Goal: Navigation & Orientation: Find specific page/section

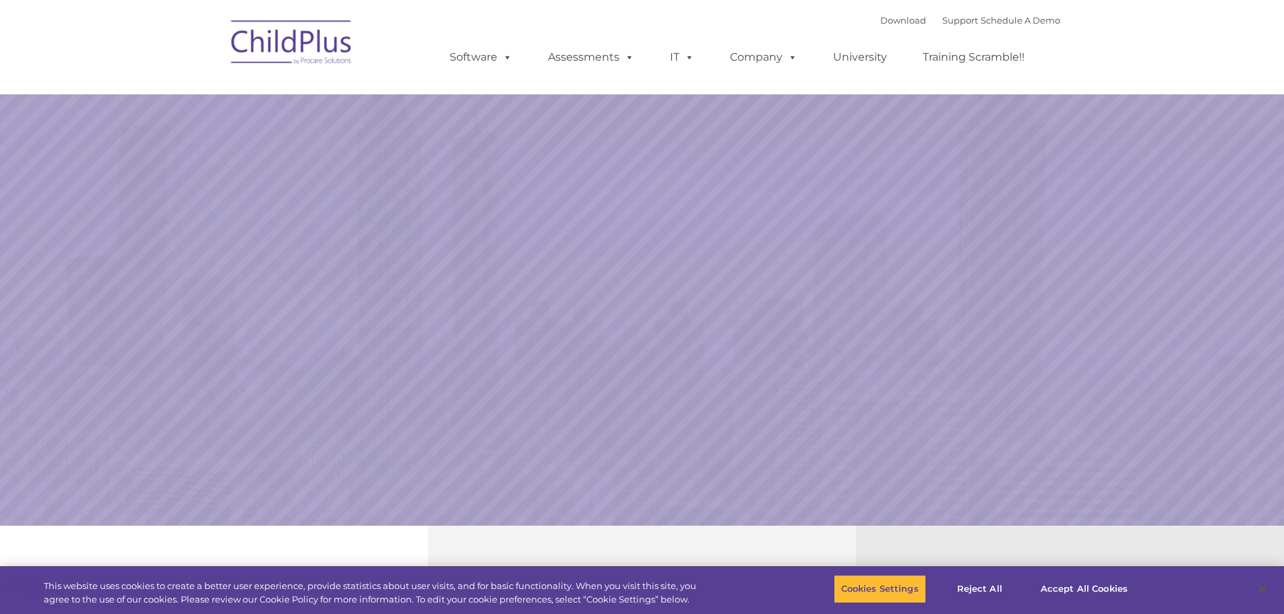
select select "MEDIUM"
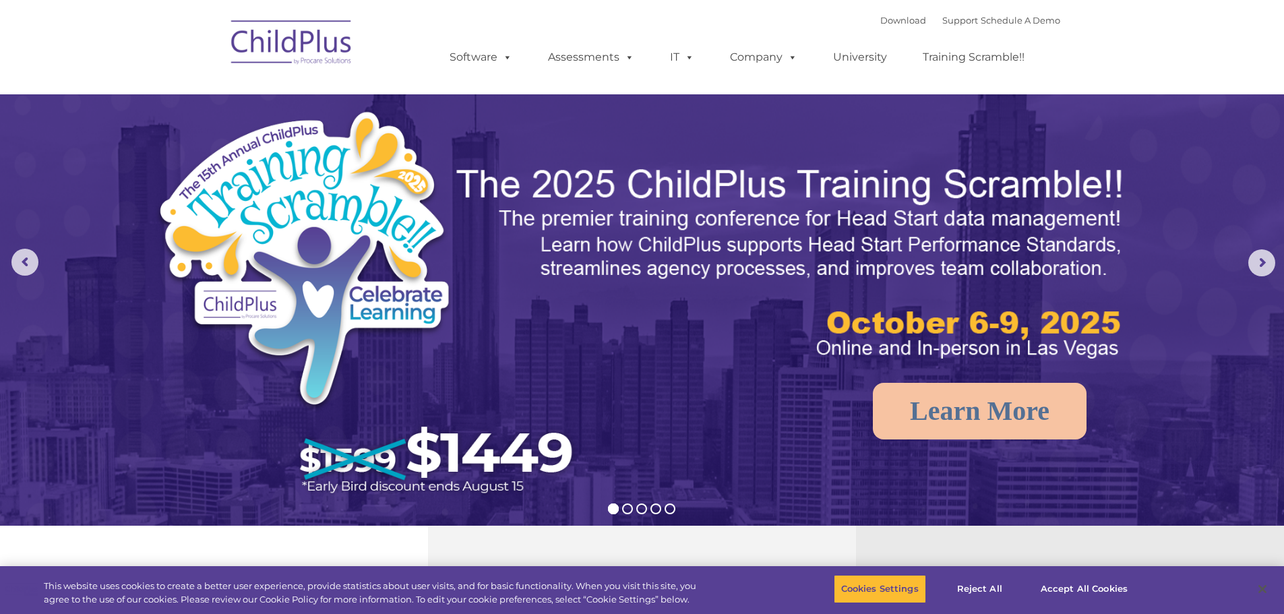
click at [272, 60] on img at bounding box center [292, 44] width 135 height 67
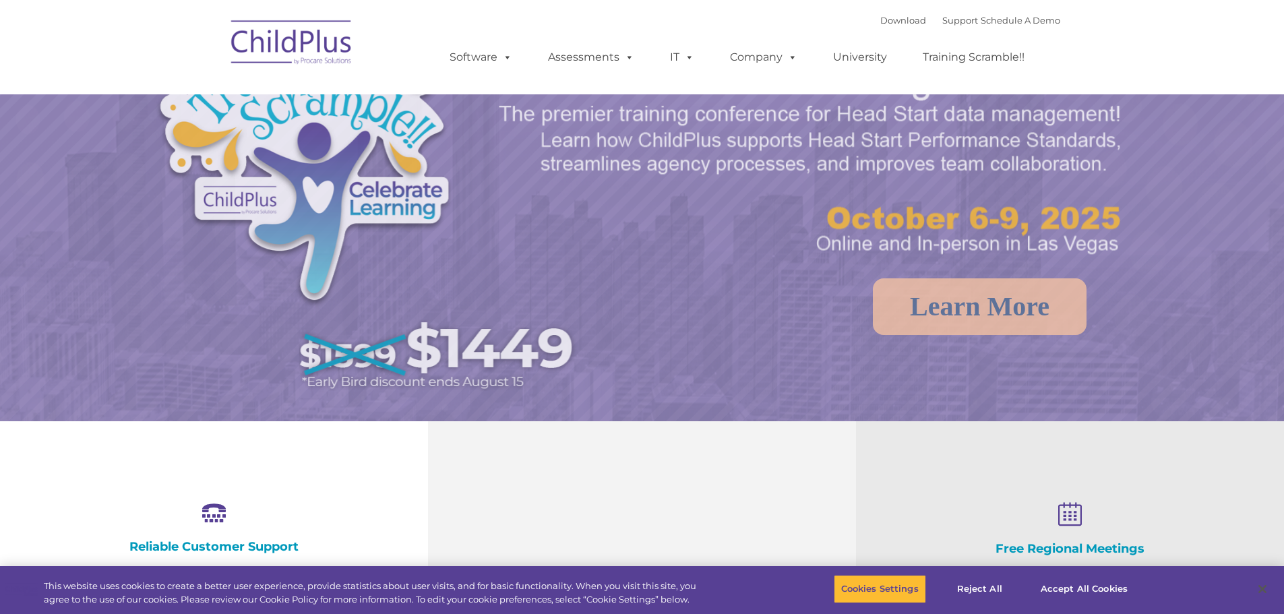
select select "MEDIUM"
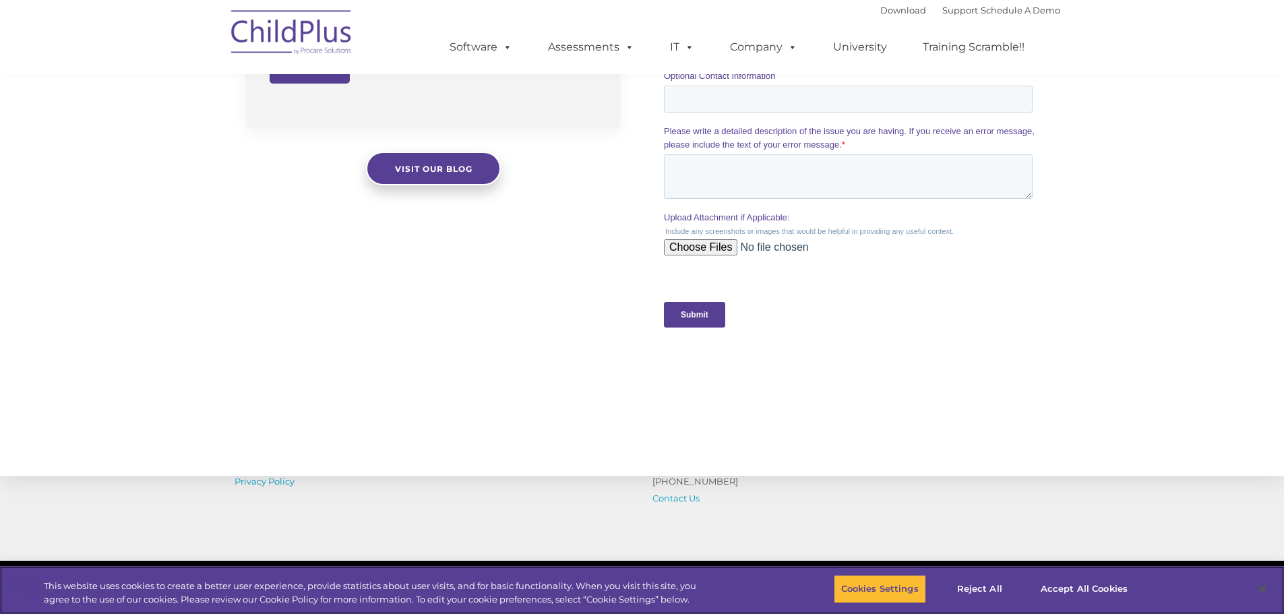
scroll to position [1323, 0]
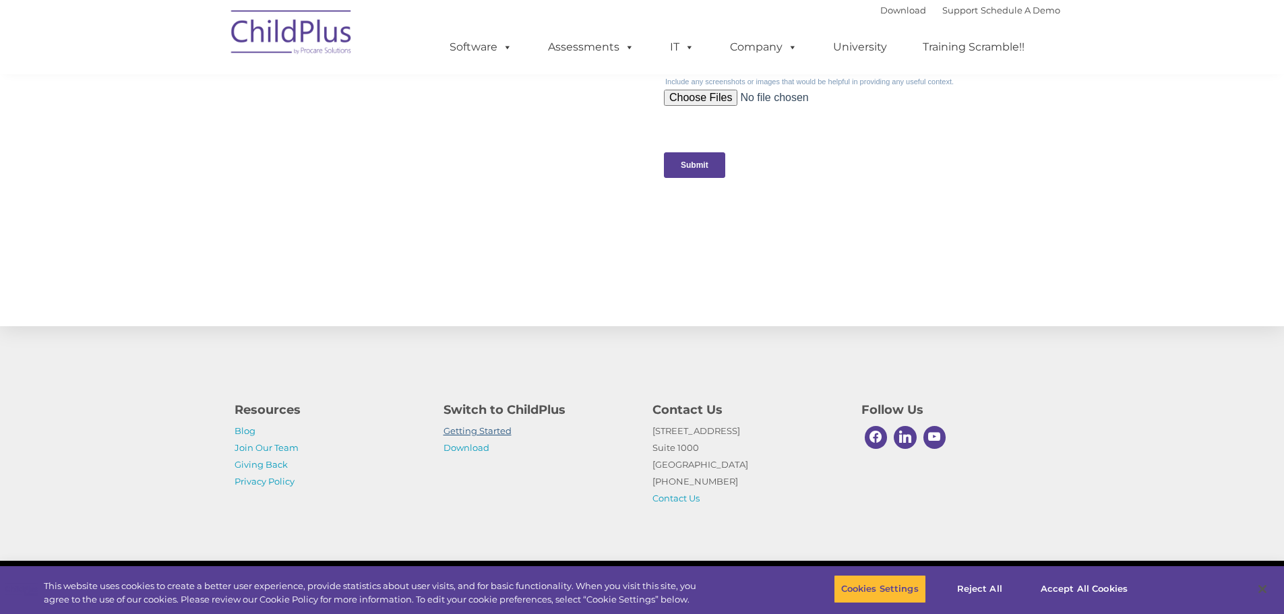
click at [485, 432] on link "Getting Started" at bounding box center [478, 430] width 68 height 11
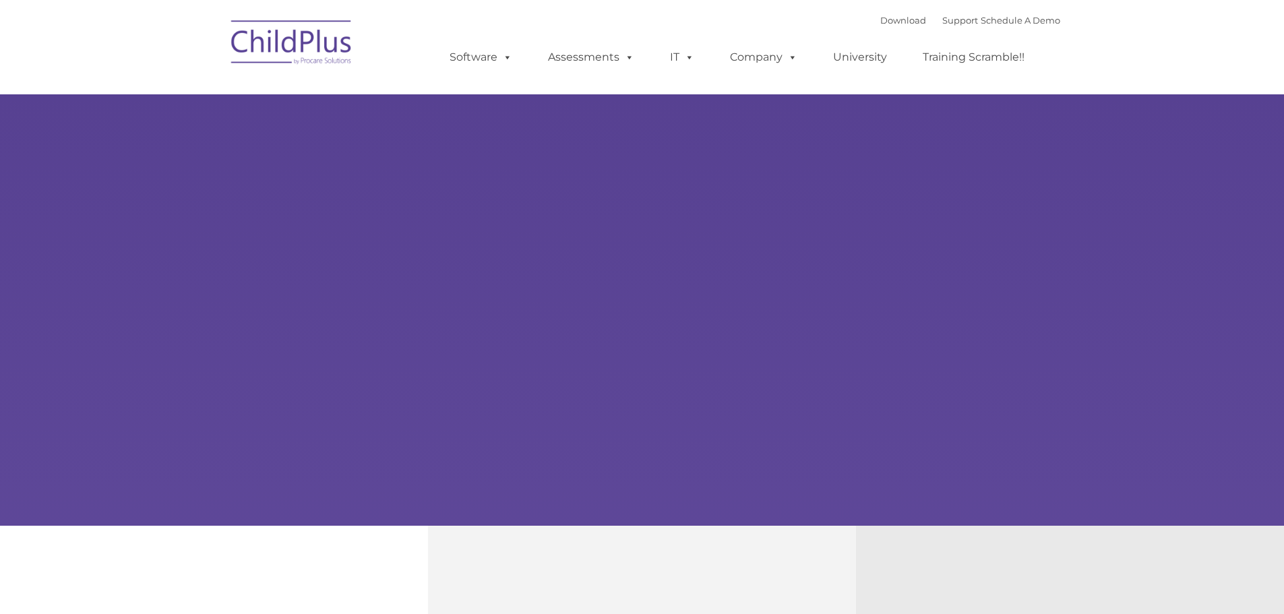
type input ""
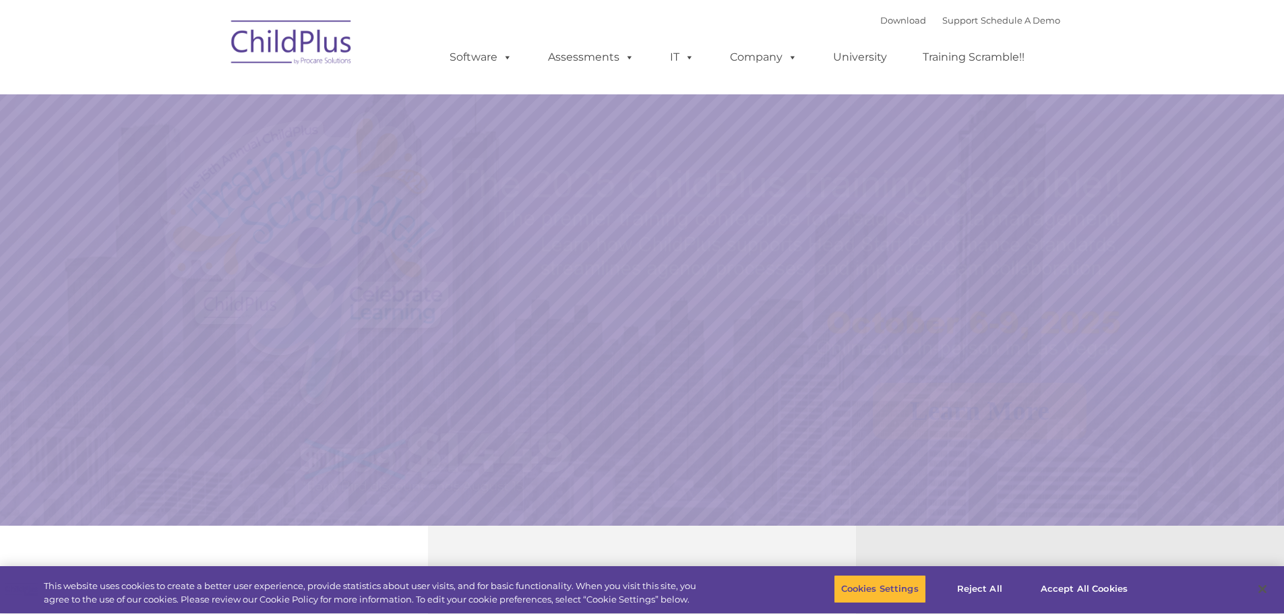
select select "MEDIUM"
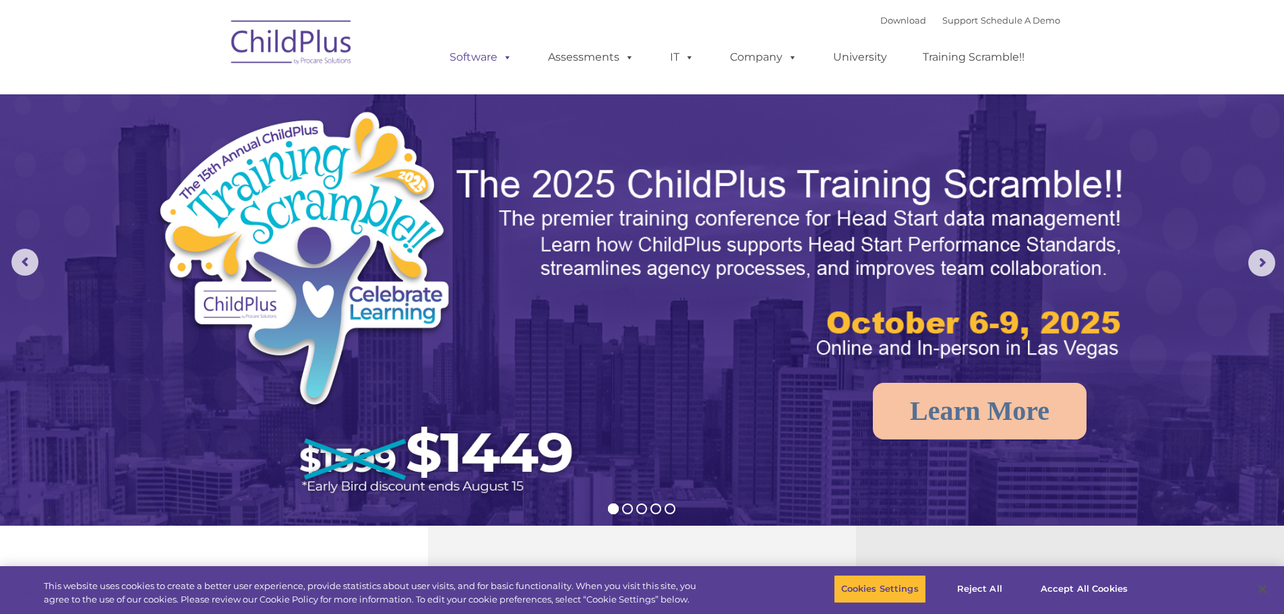
click at [510, 54] on span at bounding box center [505, 57] width 15 height 13
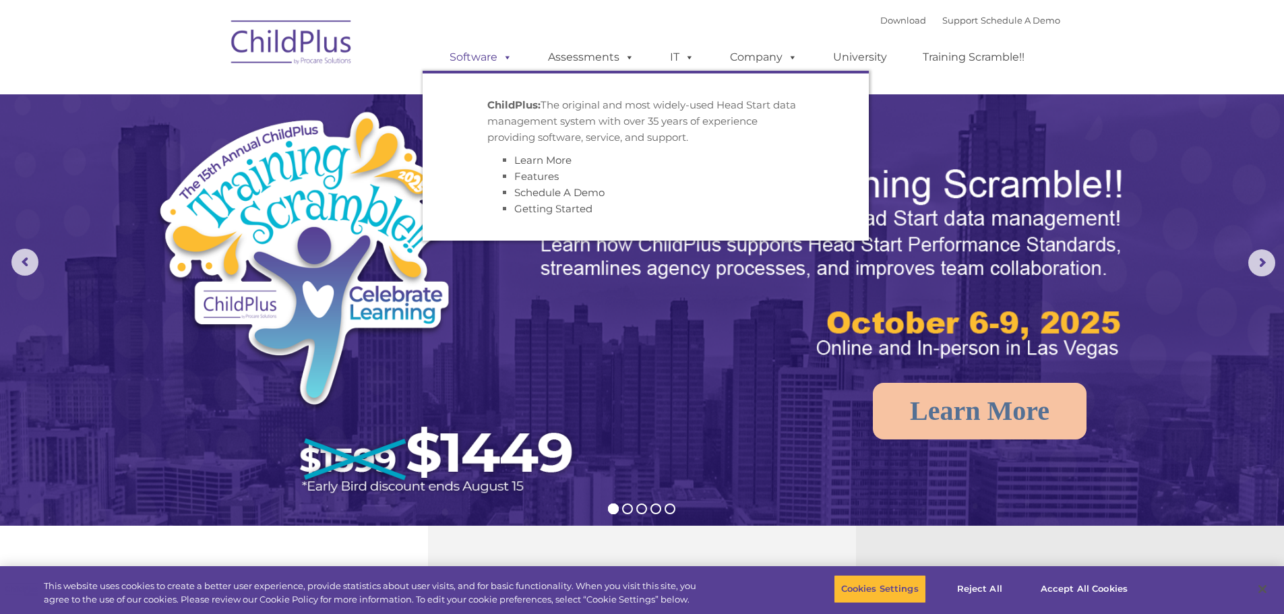
click at [501, 55] on span at bounding box center [505, 57] width 15 height 13
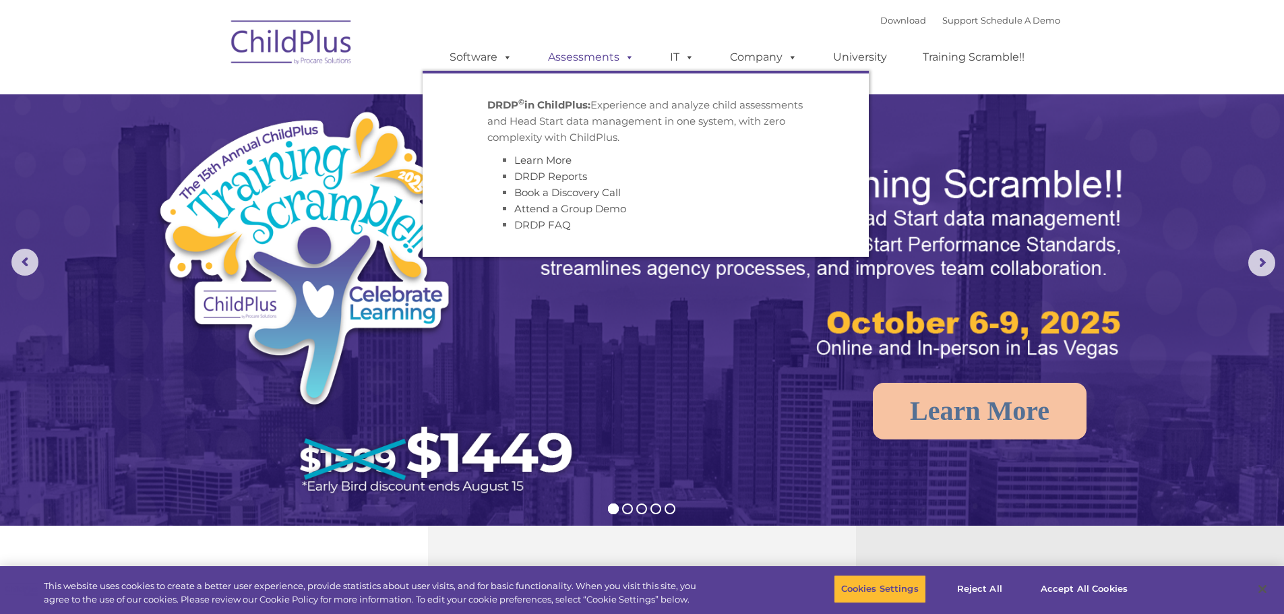
click at [627, 56] on span at bounding box center [627, 57] width 15 height 13
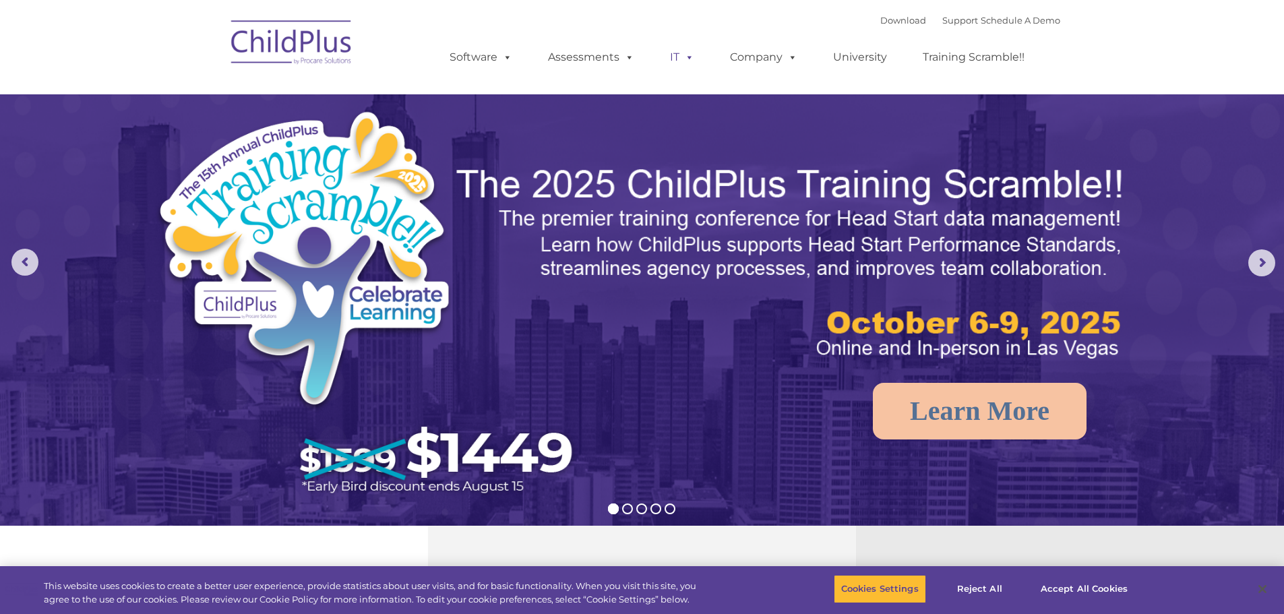
click at [686, 53] on span at bounding box center [687, 57] width 15 height 13
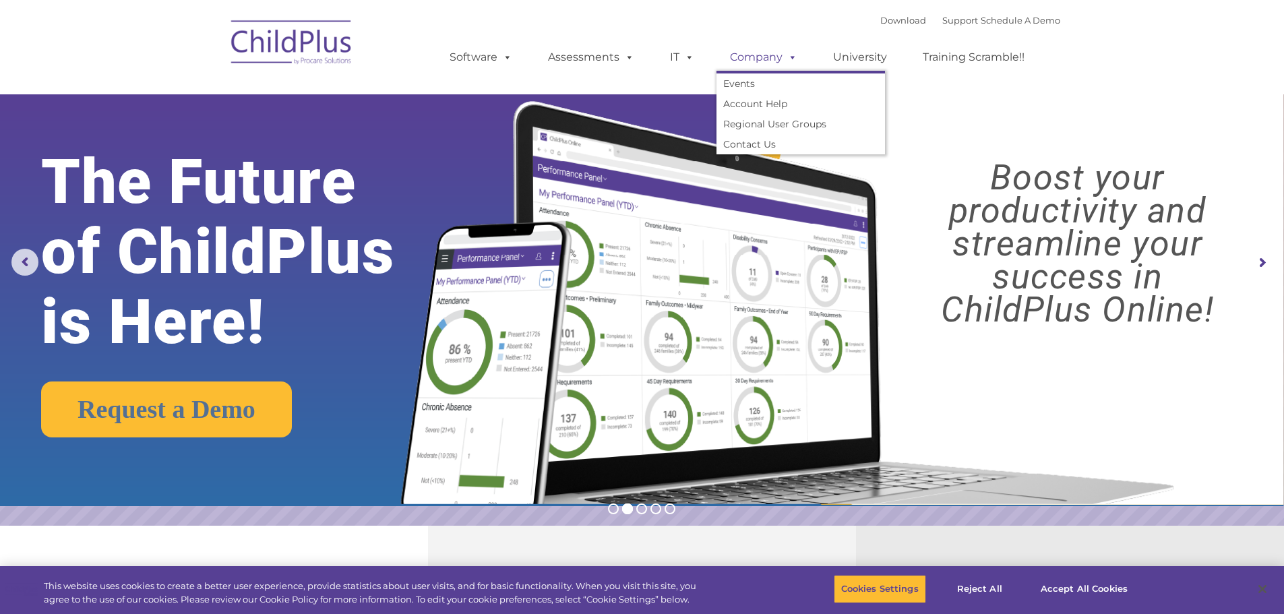
click at [790, 56] on span at bounding box center [790, 57] width 15 height 13
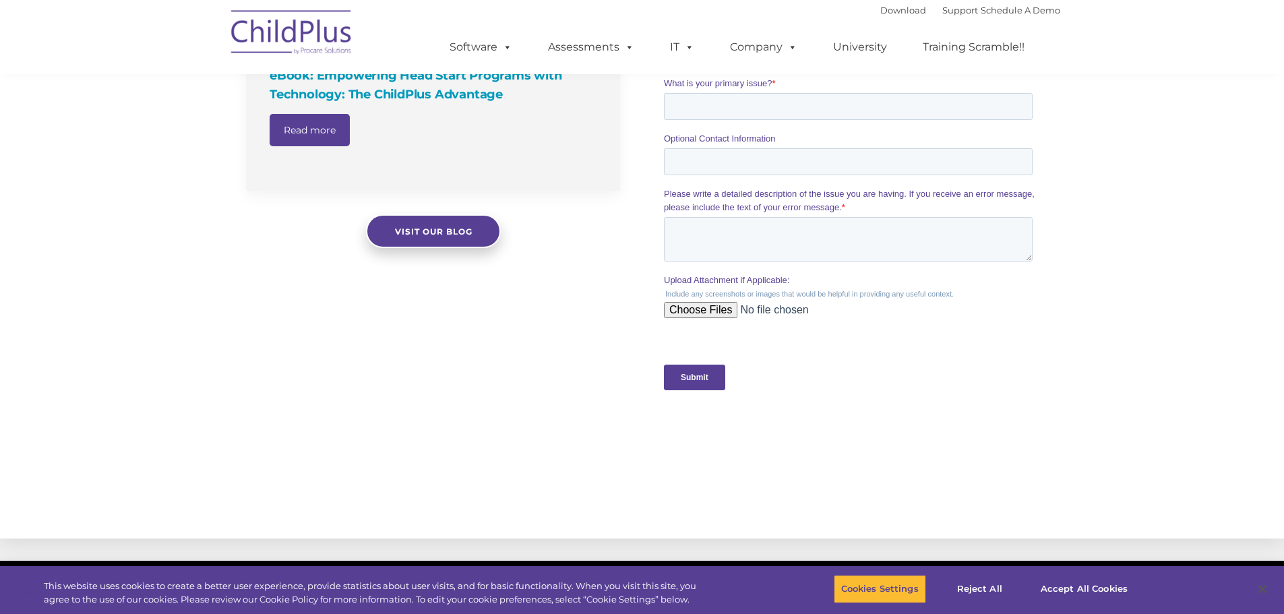
scroll to position [1323, 0]
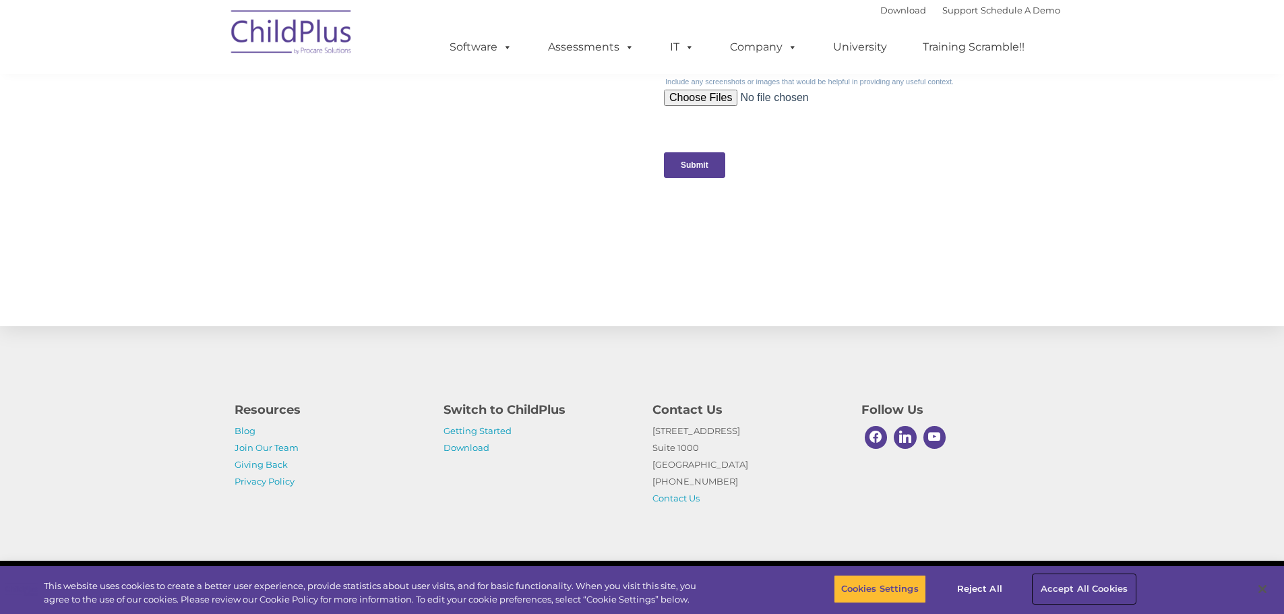
click at [1059, 596] on button "Accept All Cookies" at bounding box center [1085, 589] width 102 height 28
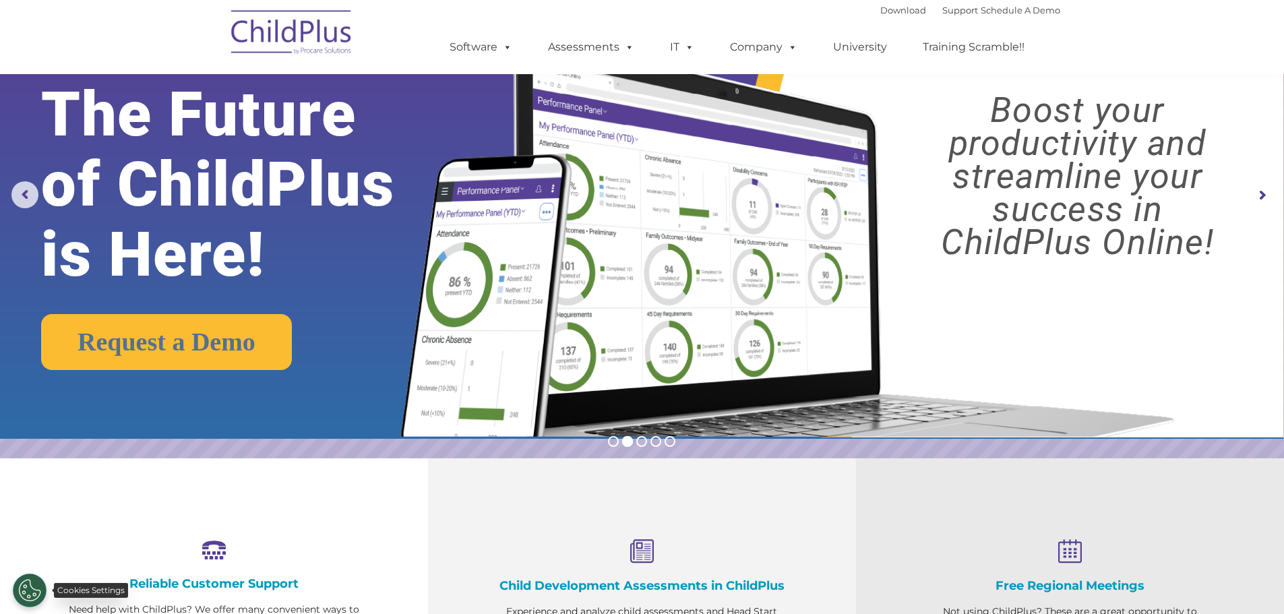
scroll to position [0, 0]
